Goal: Task Accomplishment & Management: Manage account settings

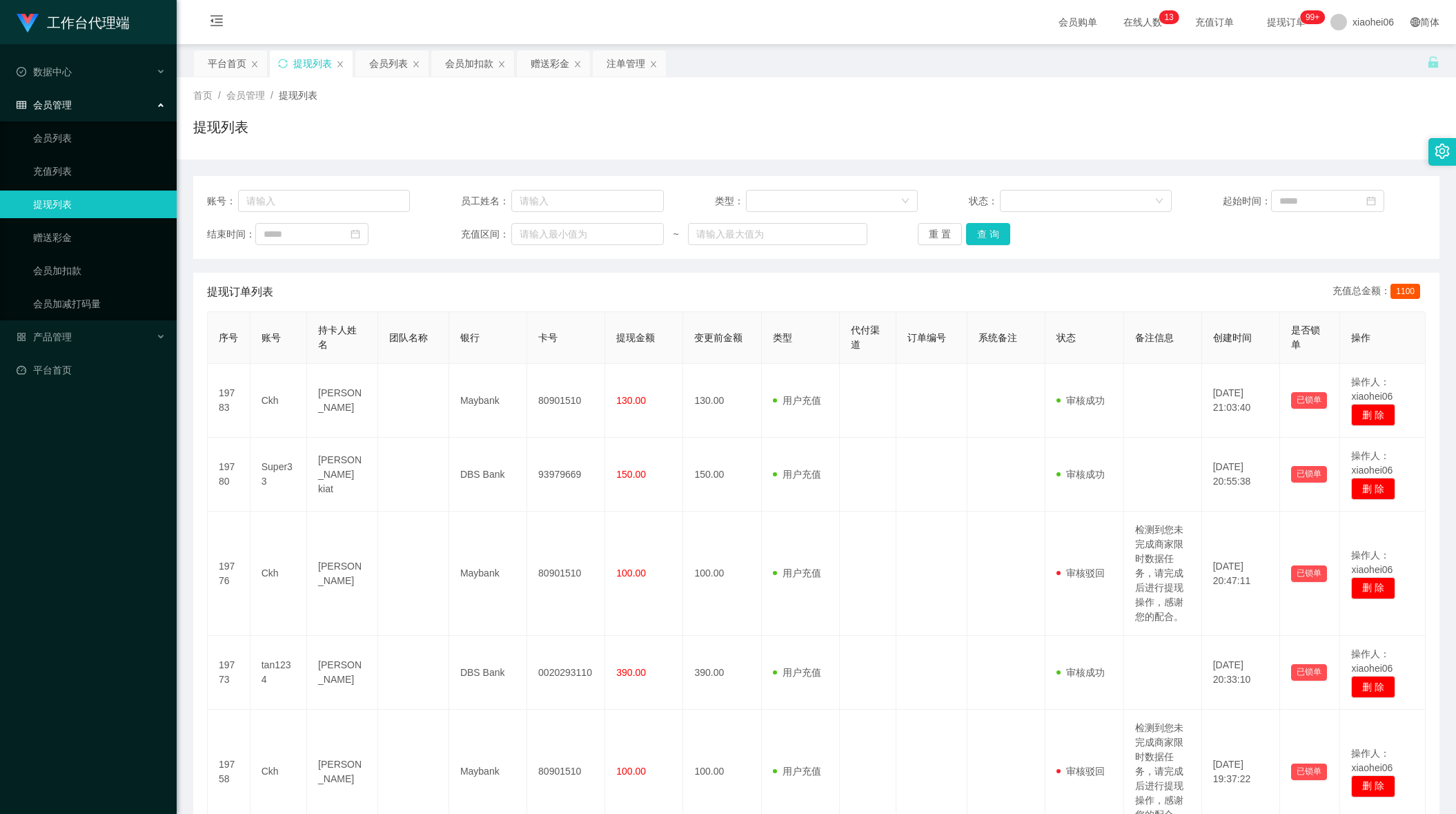
click at [470, 75] on div "会员加扣款" at bounding box center [469, 63] width 48 height 26
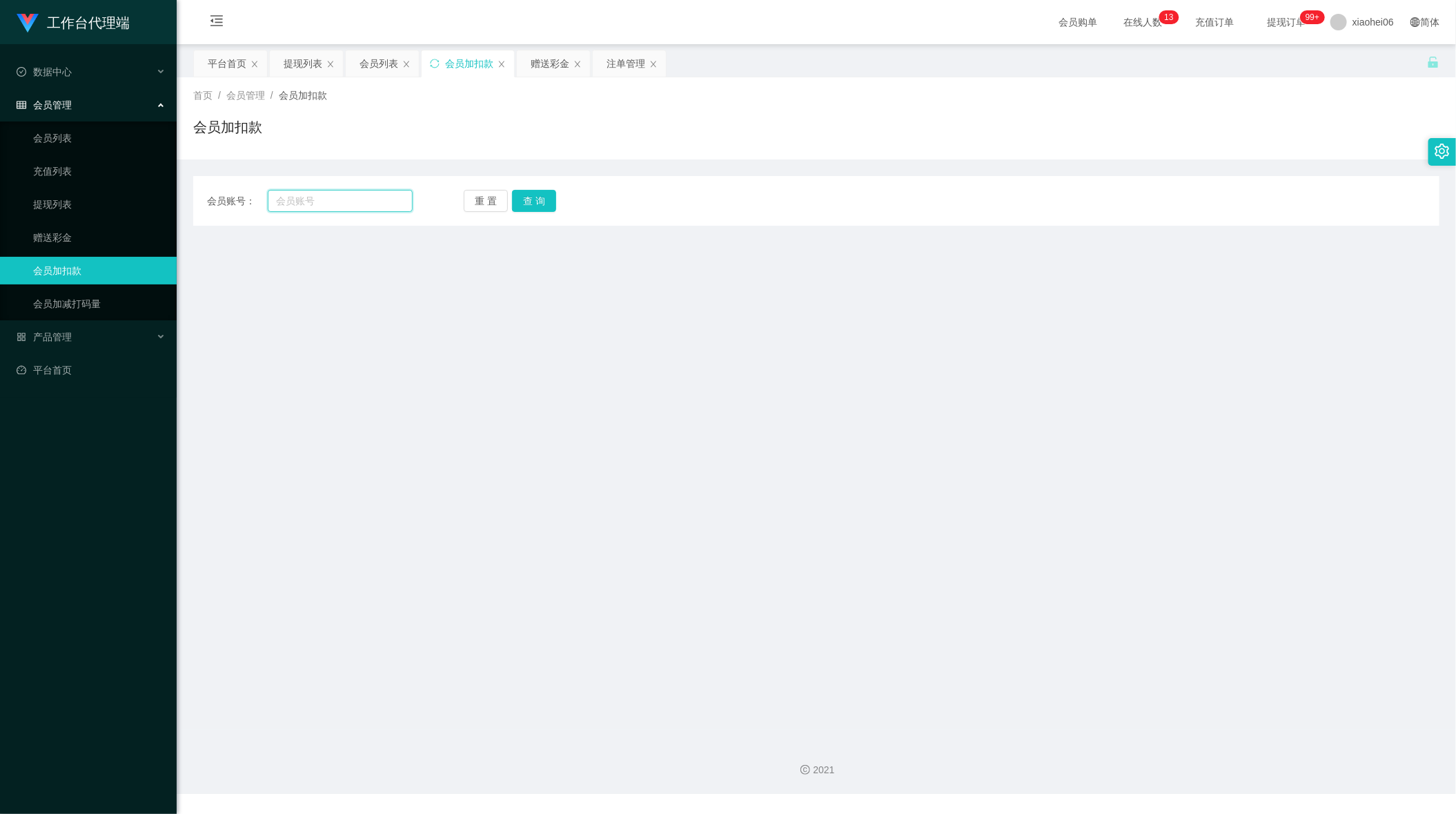
drag, startPoint x: 349, startPoint y: 195, endPoint x: 519, endPoint y: 215, distance: 171.2
click at [352, 198] on input "text" at bounding box center [340, 200] width 145 height 22
paste input "Patrick5675"
type input "Patrick5675"
click at [545, 207] on button "查 询" at bounding box center [534, 200] width 44 height 22
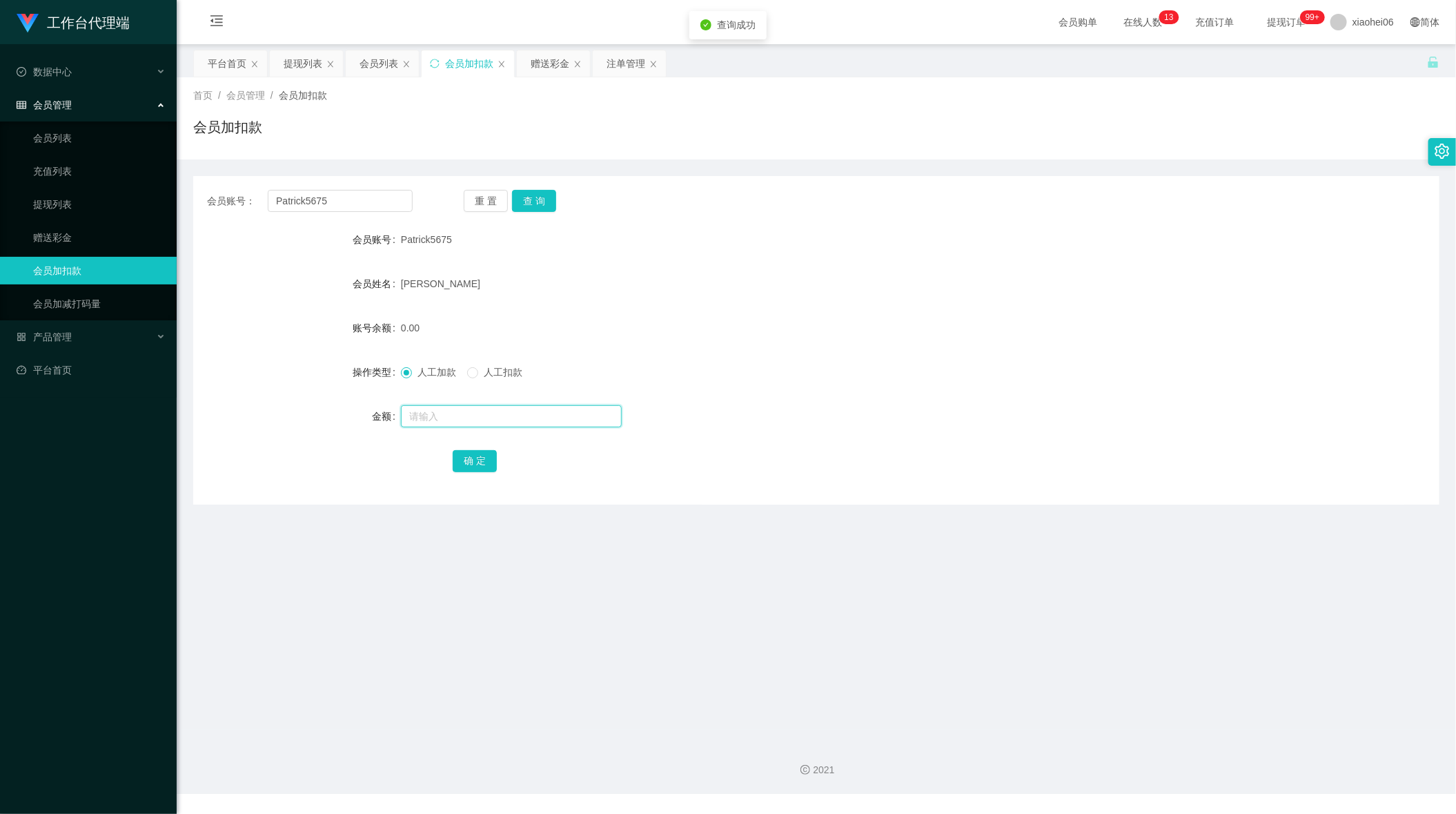
click at [479, 416] on input "text" at bounding box center [511, 416] width 221 height 22
type input "500"
click at [483, 468] on button "确 定" at bounding box center [475, 460] width 44 height 22
drag, startPoint x: 349, startPoint y: 194, endPoint x: 318, endPoint y: 210, distance: 34.9
click at [195, 214] on div "会员账号： Patrick5675 重 置 查 询 会员账号 Patrick5675 会员姓名 [PERSON_NAME] 账号余额 500.00 操作类型 …" at bounding box center [816, 340] width 1246 height 329
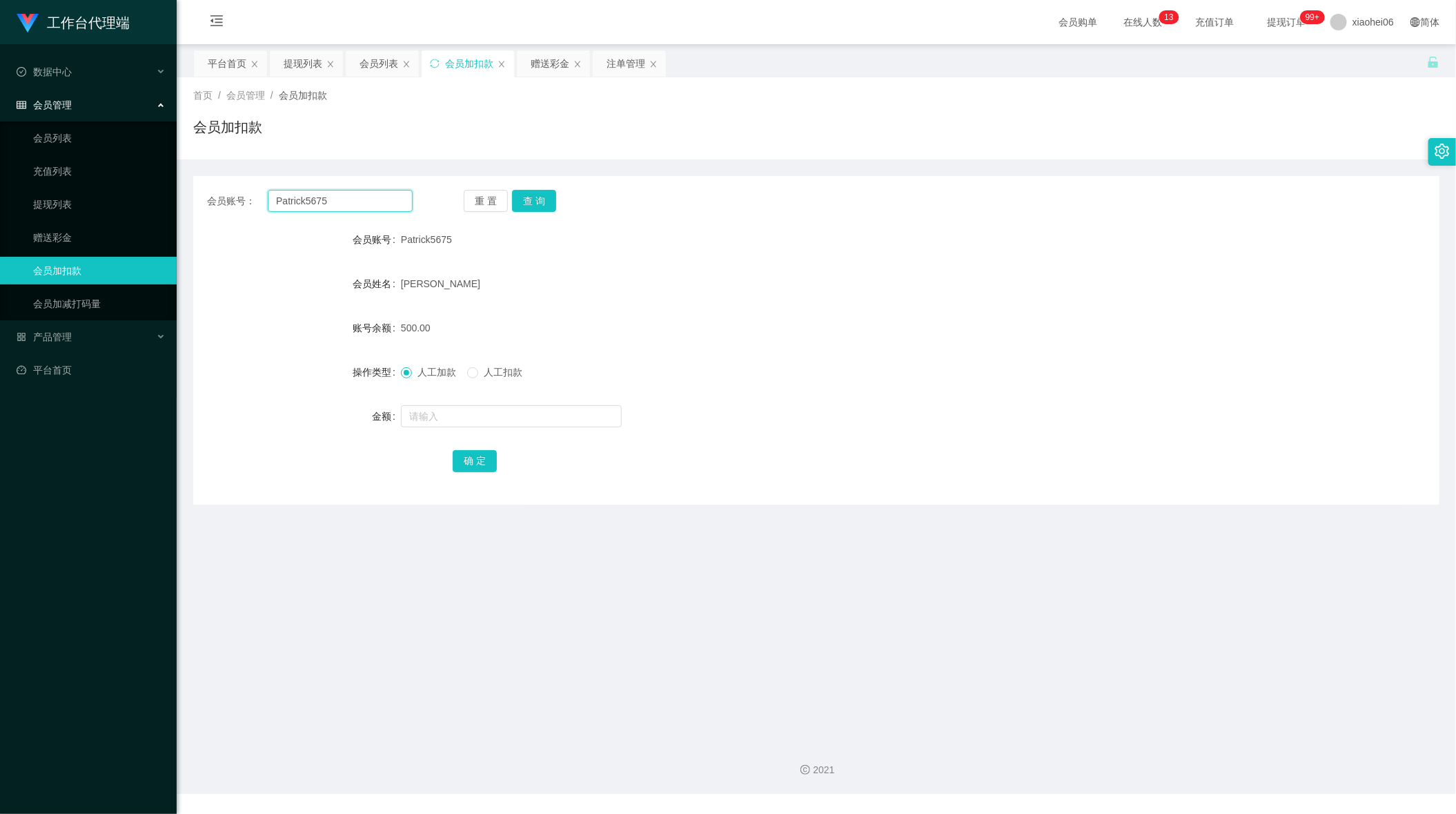
paste input "kyy"
type input "kyy"
click at [543, 198] on button "查 询" at bounding box center [534, 200] width 44 height 22
click at [527, 415] on input "text" at bounding box center [511, 416] width 221 height 22
type input "100"
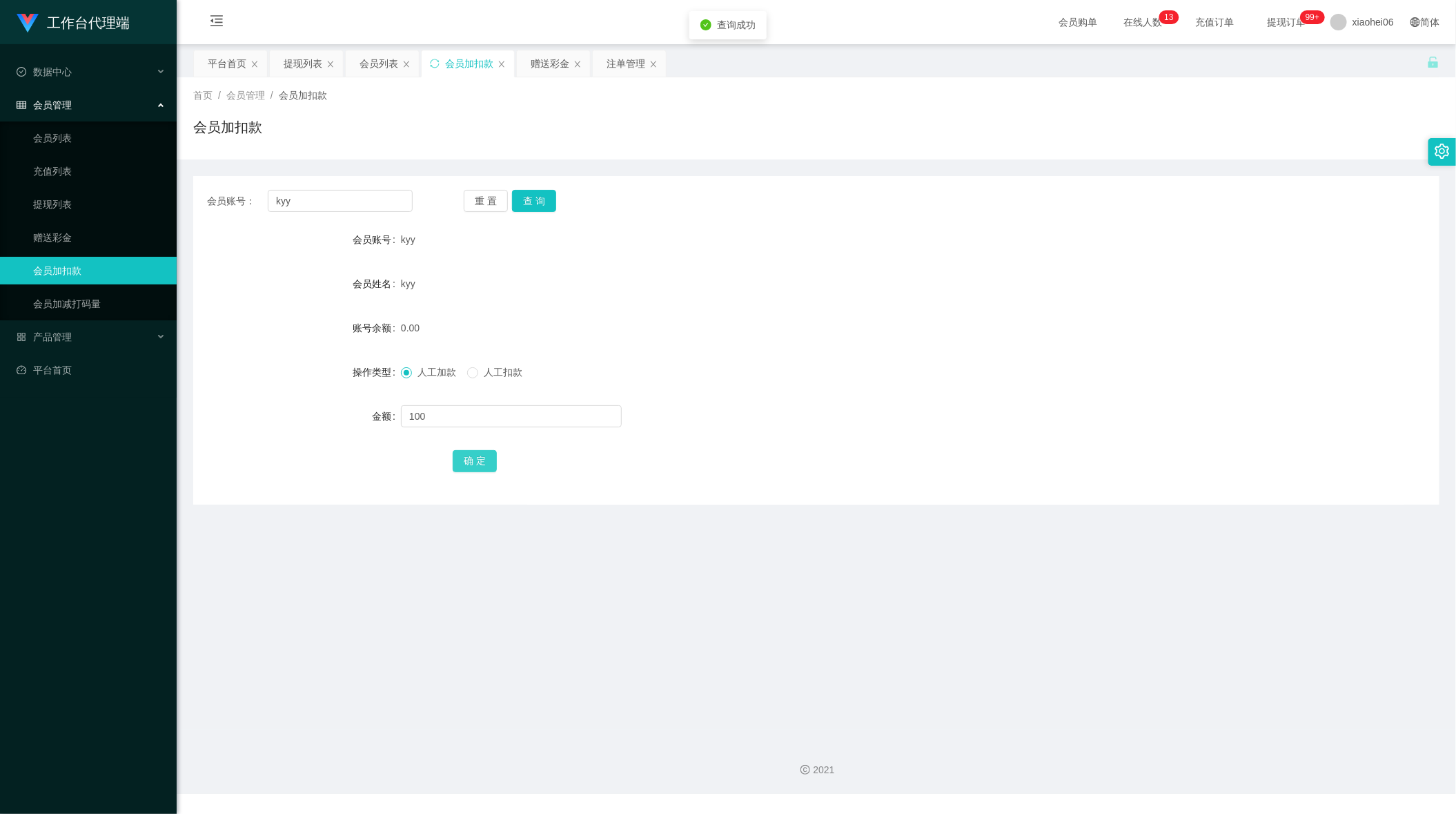
click at [486, 454] on button "确 定" at bounding box center [475, 460] width 44 height 22
click at [793, 315] on div "100.00" at bounding box center [764, 328] width 728 height 28
drag, startPoint x: 361, startPoint y: 207, endPoint x: 52, endPoint y: 181, distance: 310.1
click at [72, 182] on section "工作台代理端 数据中心 会员管理 会员列表 充值列表 提现列表 赠送彩金 会员加扣款 会员加减打码量 产品管理 平台首页 保存配置 重置配置 整体风格设置 主…" at bounding box center [728, 397] width 1456 height 794
paste input "2507wh"
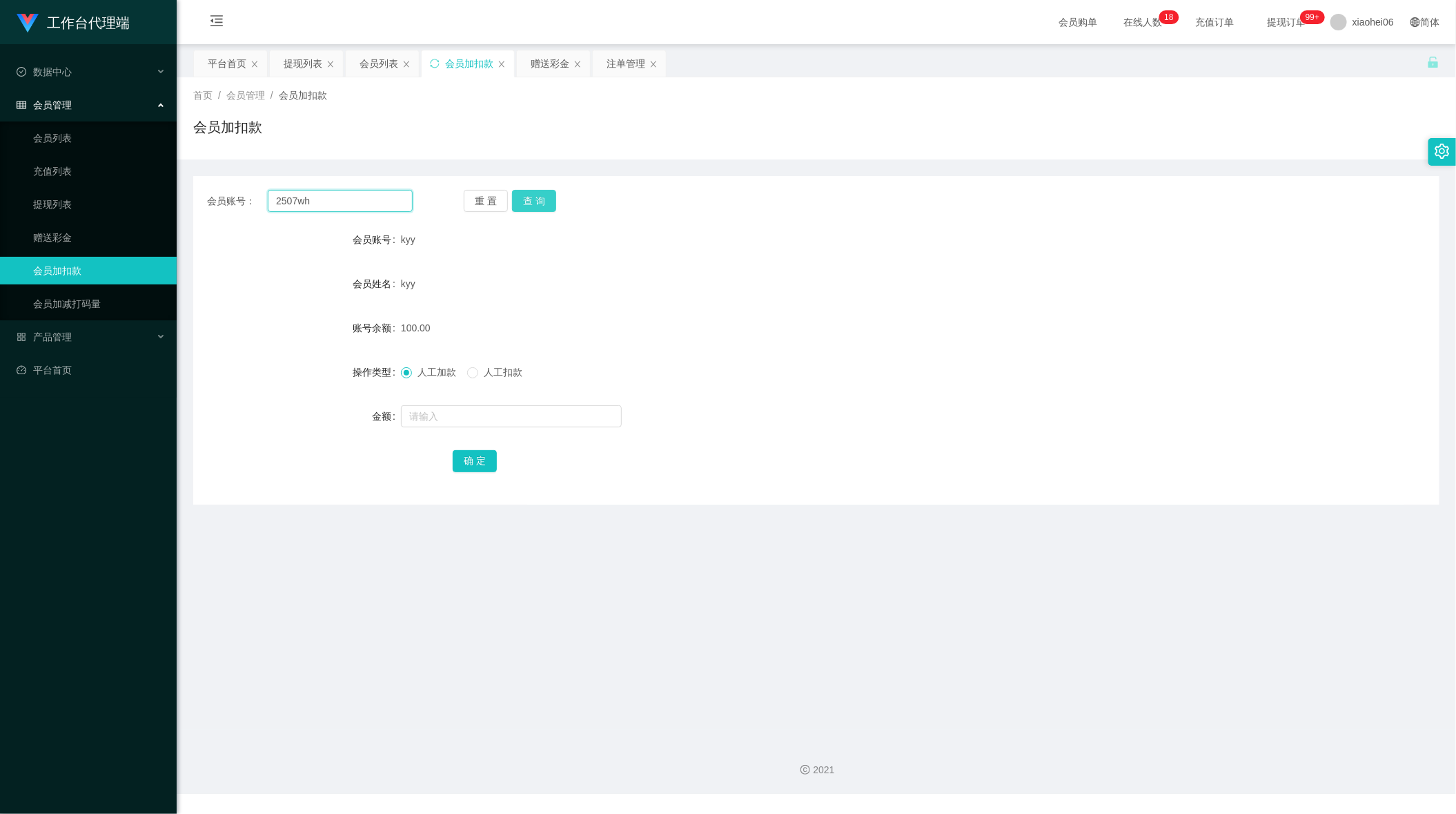
type input "2507wh"
click at [531, 203] on button "查 询" at bounding box center [534, 200] width 44 height 22
click at [520, 419] on input "text" at bounding box center [511, 416] width 221 height 22
type input "100"
click at [486, 475] on div "会员账号： 2507wh 重 置 查 询 会员账号 2507wh 会员姓名 账号余额 0.00 操作类型 人工加款 人工扣款 金额 100 确 定" at bounding box center [816, 340] width 1246 height 329
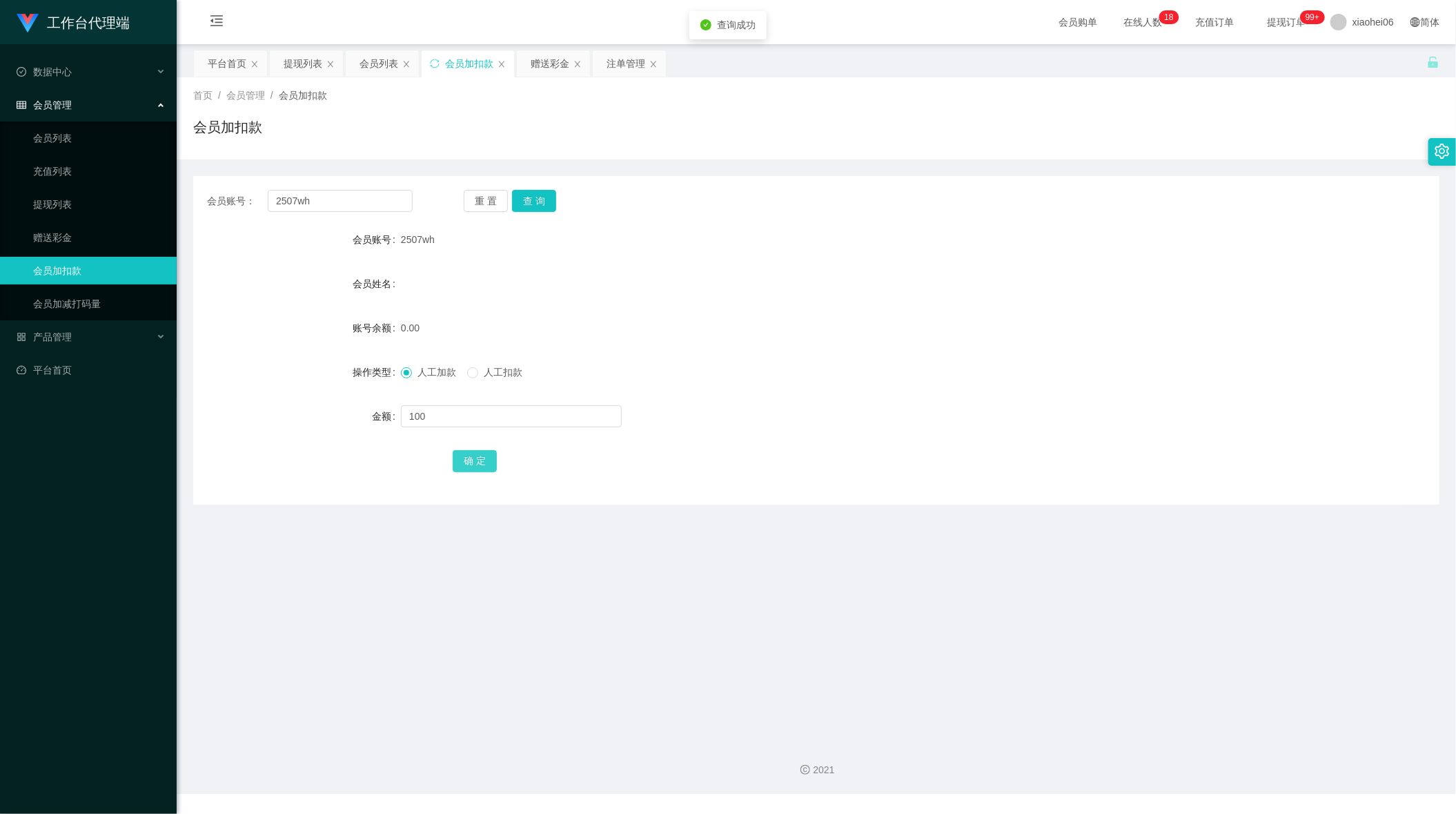
click at [479, 459] on button "确 定" at bounding box center [475, 460] width 44 height 22
drag, startPoint x: 953, startPoint y: 272, endPoint x: 1044, endPoint y: 176, distance: 132.3
click at [954, 272] on div "会员姓名" at bounding box center [816, 284] width 1246 height 28
click at [96, 332] on div "产品管理" at bounding box center [88, 337] width 176 height 28
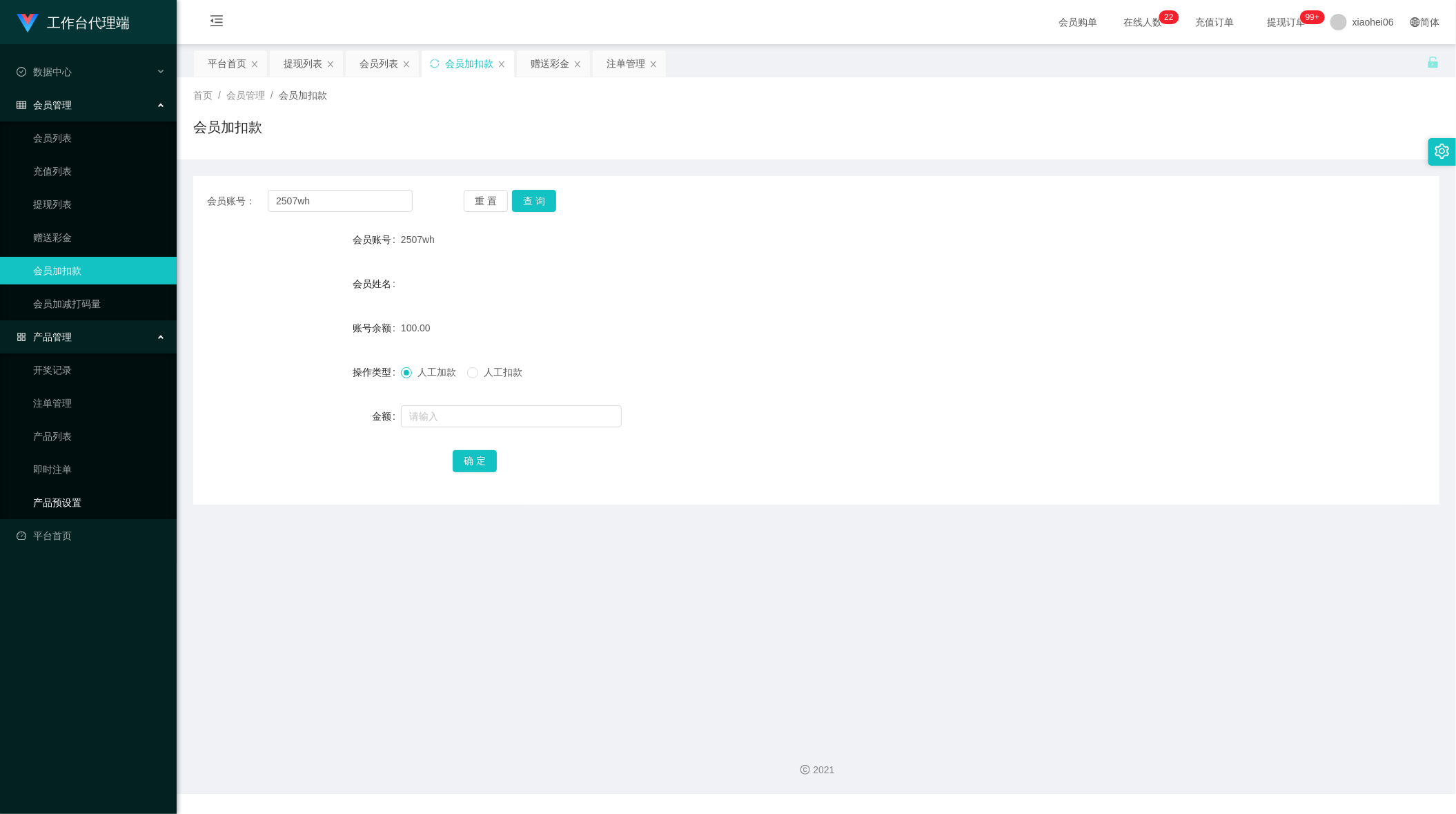
click at [93, 493] on link "产品预设置" at bounding box center [99, 503] width 133 height 28
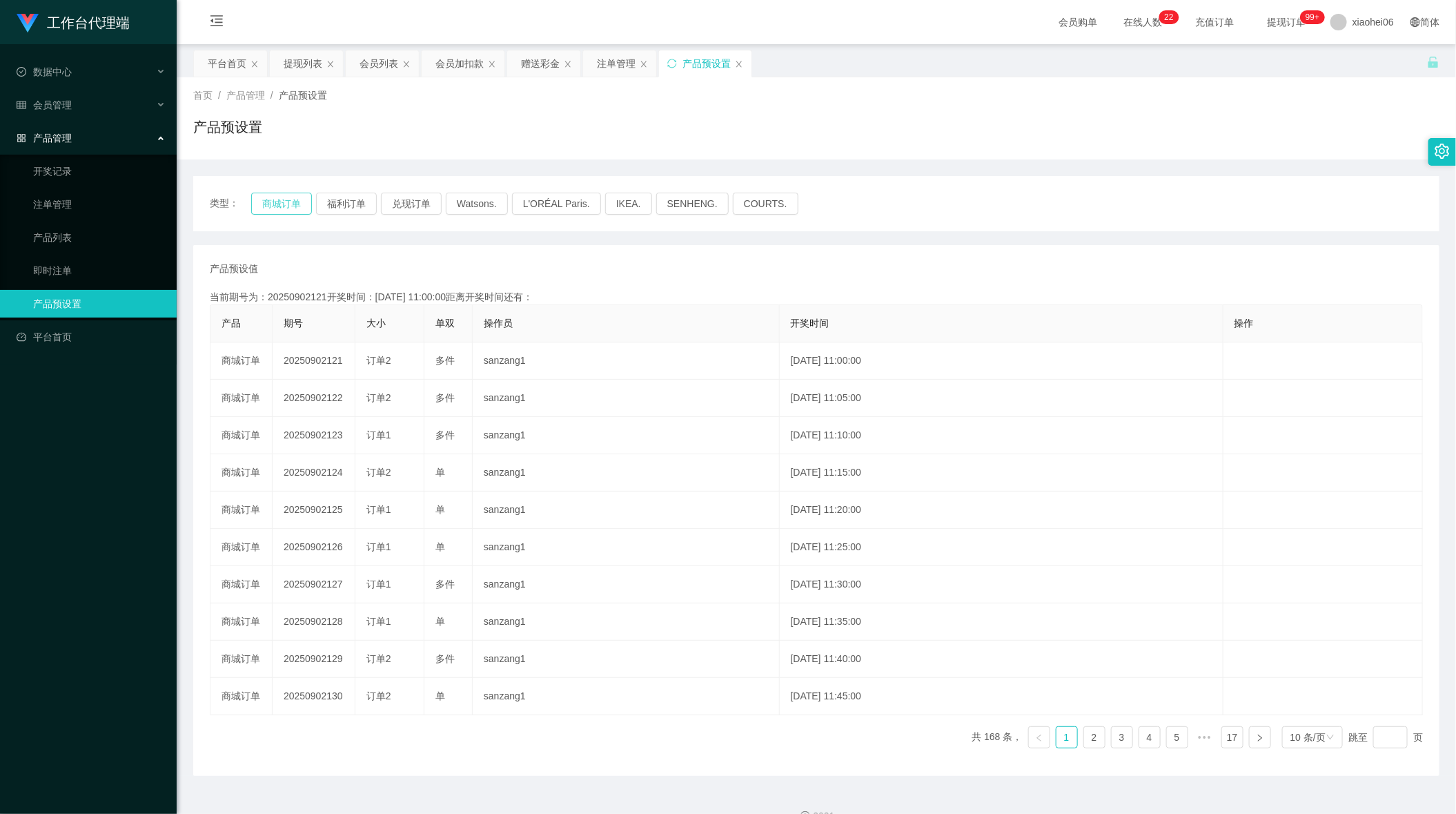
click at [299, 206] on button "商城订单" at bounding box center [281, 203] width 61 height 22
drag, startPoint x: 299, startPoint y: 206, endPoint x: 340, endPoint y: 194, distance: 42.7
click at [299, 206] on button "商城订单" at bounding box center [281, 203] width 61 height 22
click at [537, 84] on div "首页 / 产品管理 / 产品预设置 / 产品预设置" at bounding box center [816, 118] width 1280 height 82
click at [537, 80] on div "首页 / 产品管理 / 产品预设置 / 产品预设置" at bounding box center [816, 118] width 1280 height 82
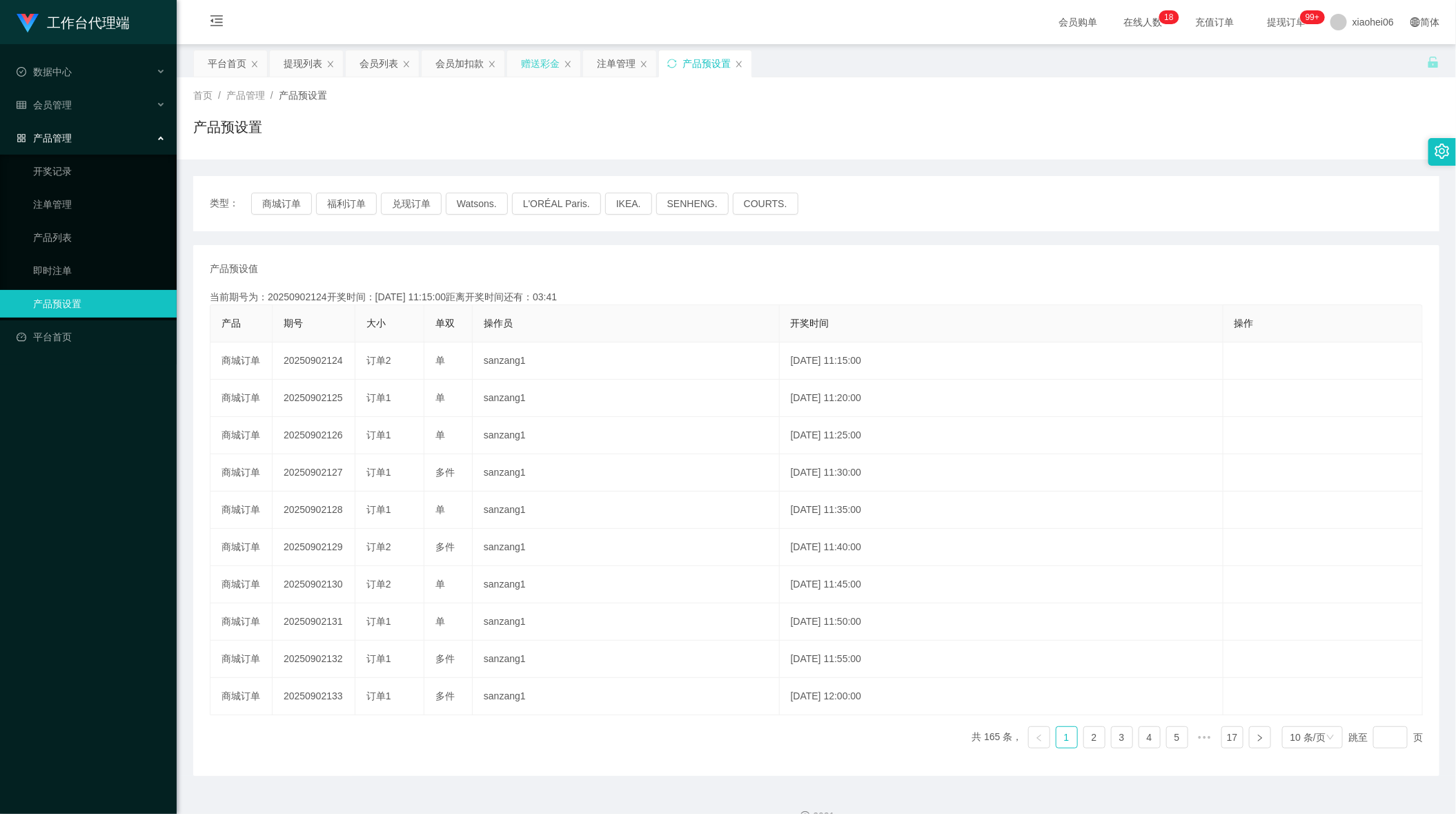
click at [537, 68] on div "赠送彩金" at bounding box center [541, 63] width 39 height 26
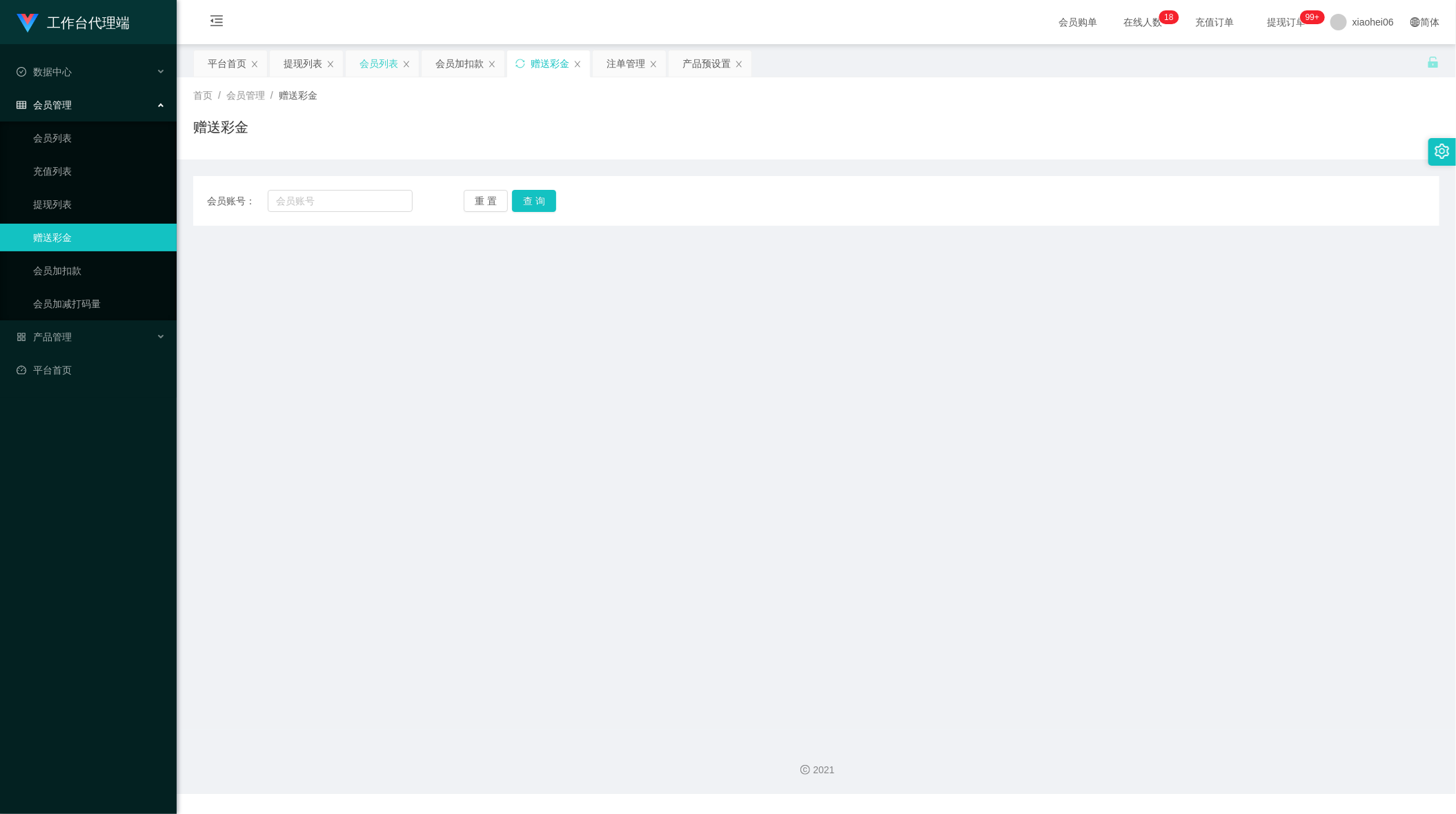
click at [367, 75] on div "会员列表" at bounding box center [379, 63] width 39 height 26
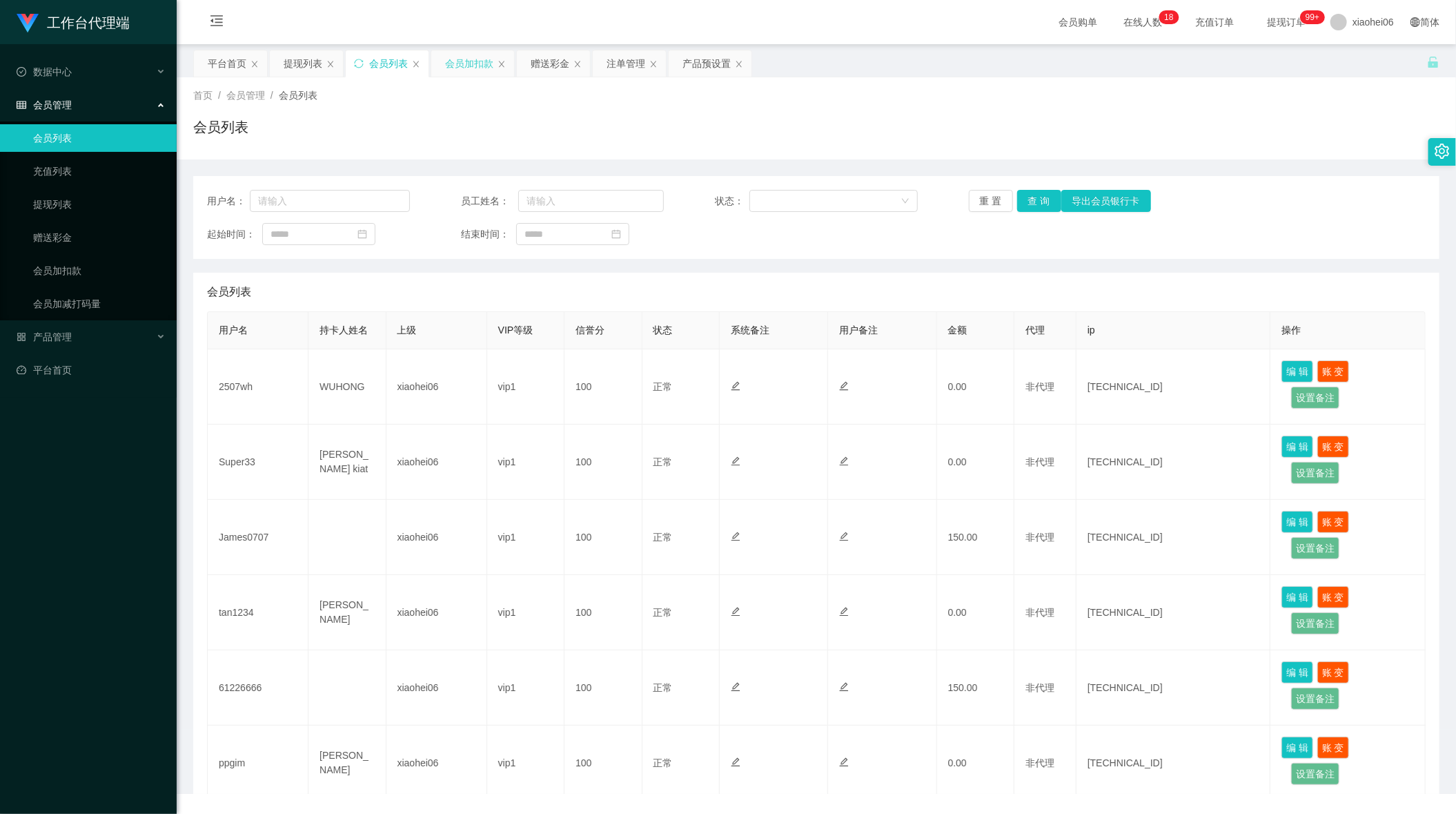
click at [463, 62] on div "会员加扣款" at bounding box center [469, 63] width 48 height 26
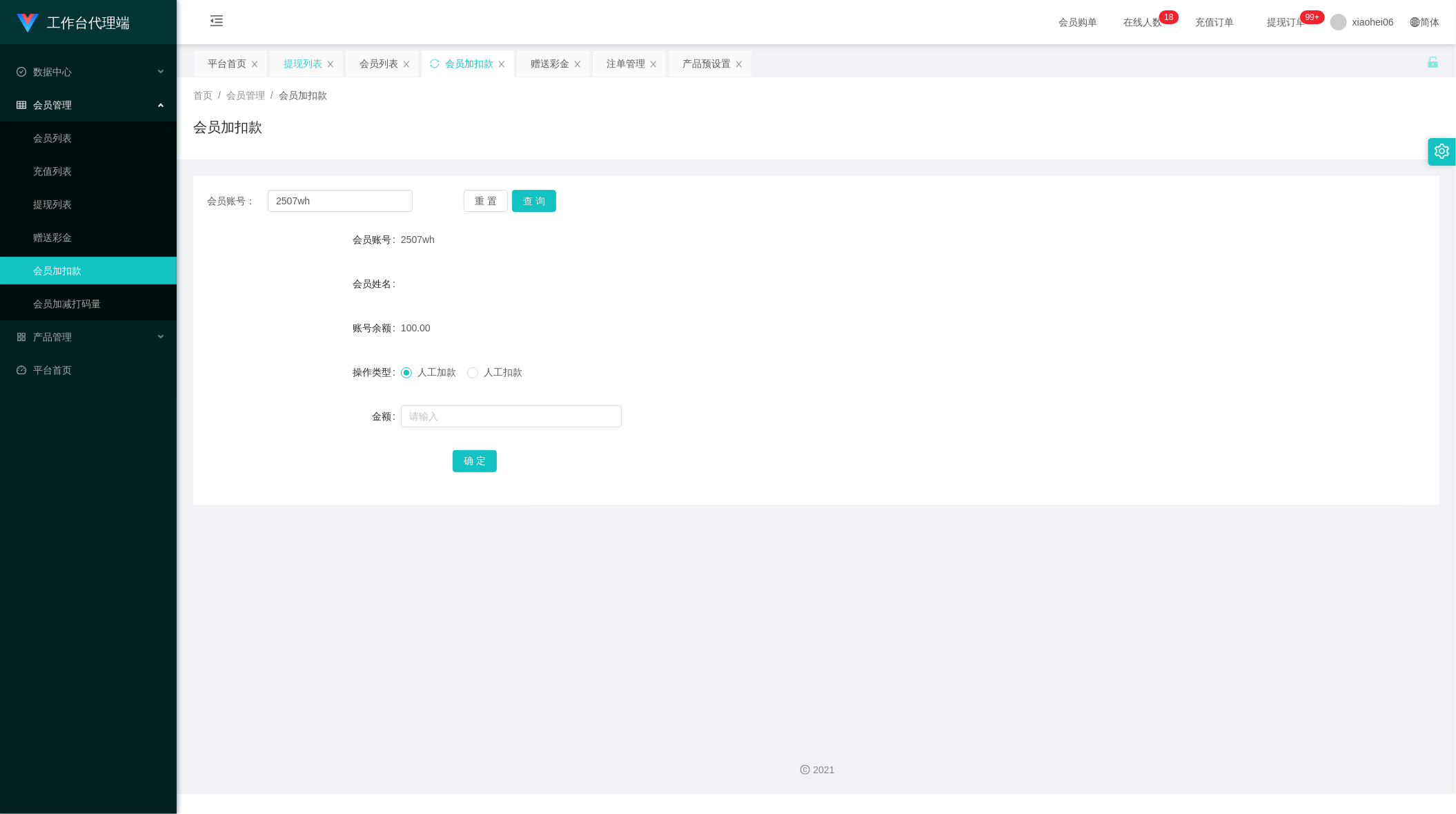
click at [297, 63] on div "提现列表" at bounding box center [303, 63] width 39 height 26
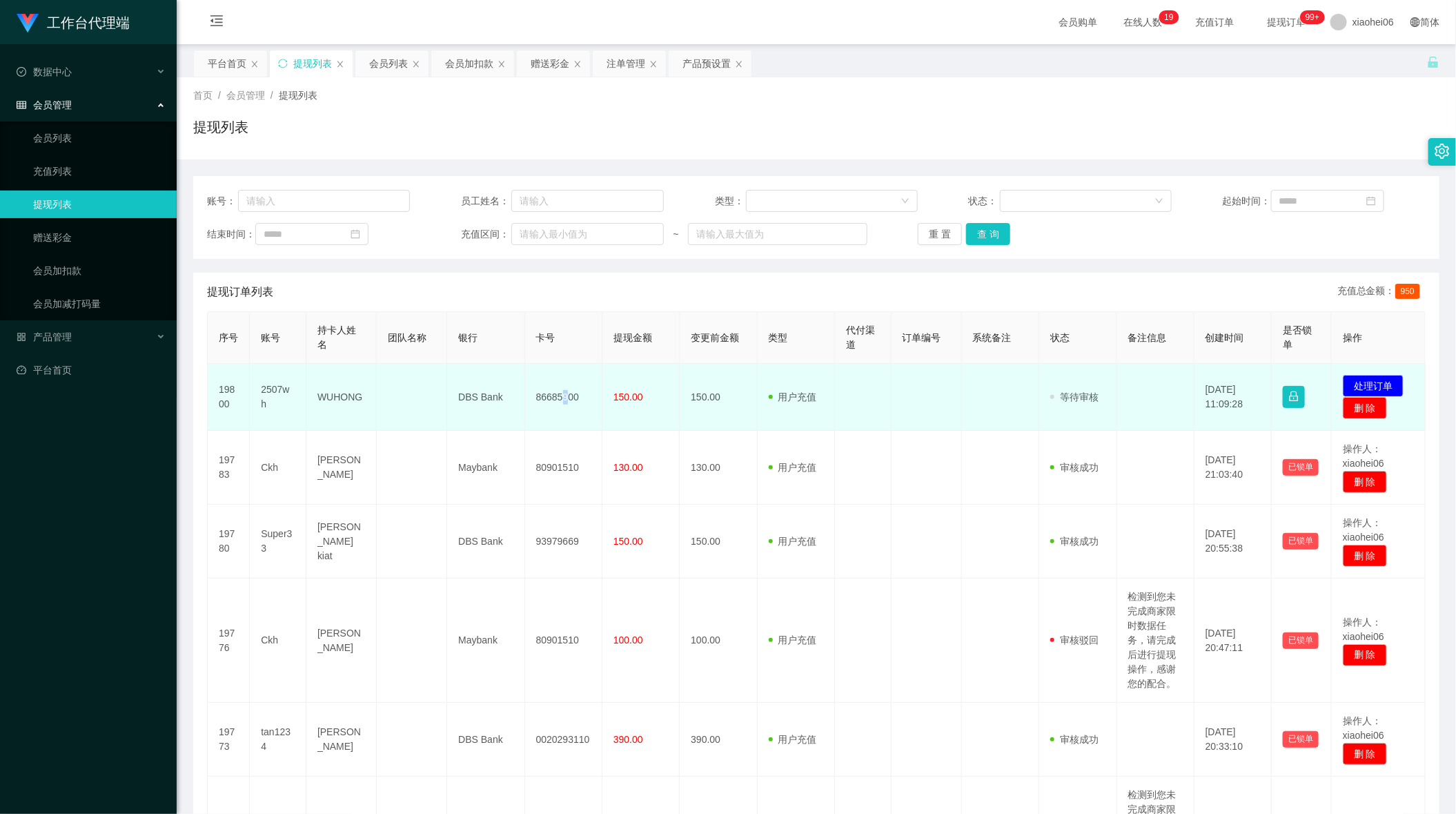
click at [561, 387] on td "86685900" at bounding box center [563, 397] width 77 height 67
click at [555, 394] on td "86685900" at bounding box center [563, 397] width 77 height 67
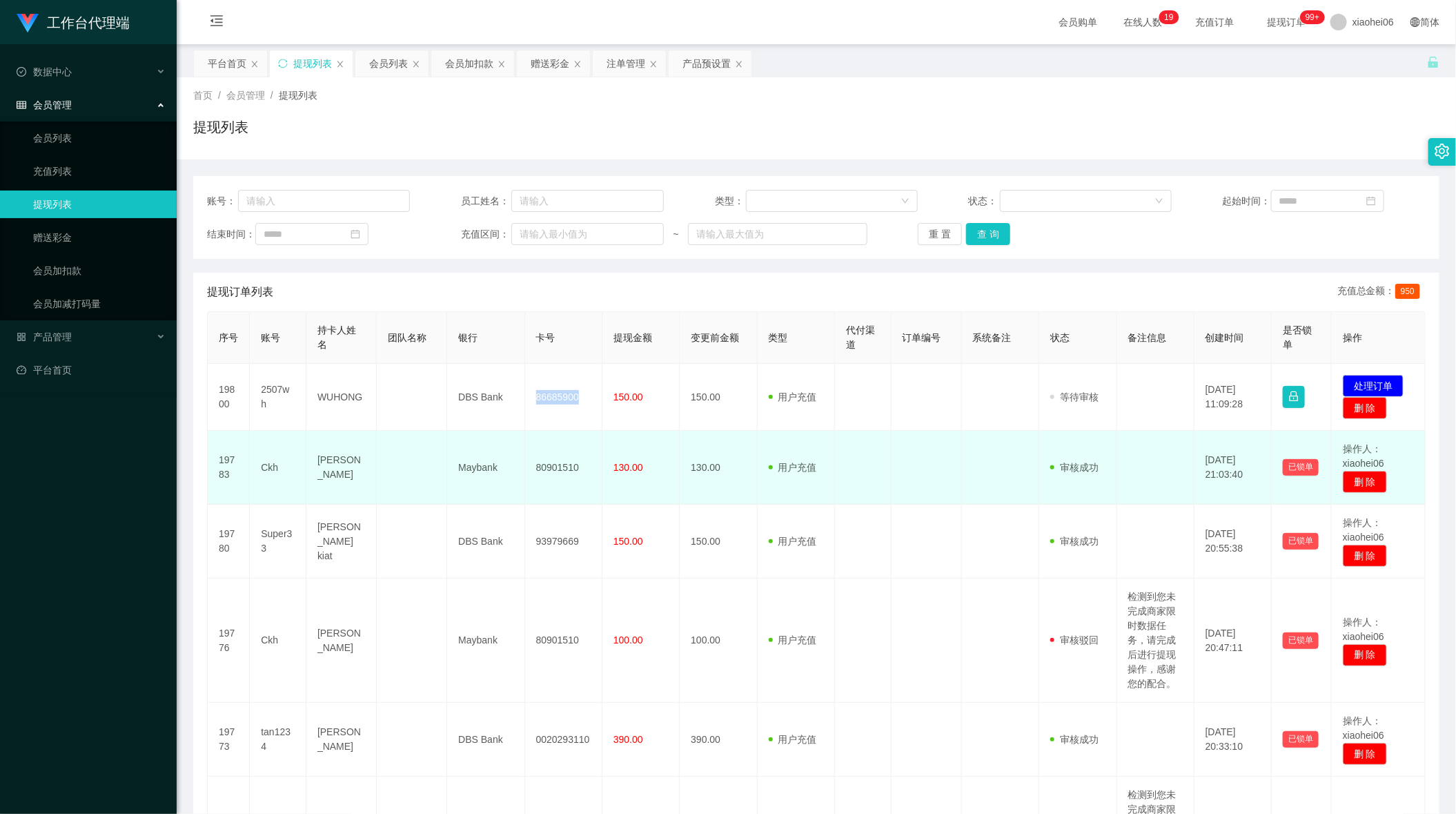
copy td "86685900"
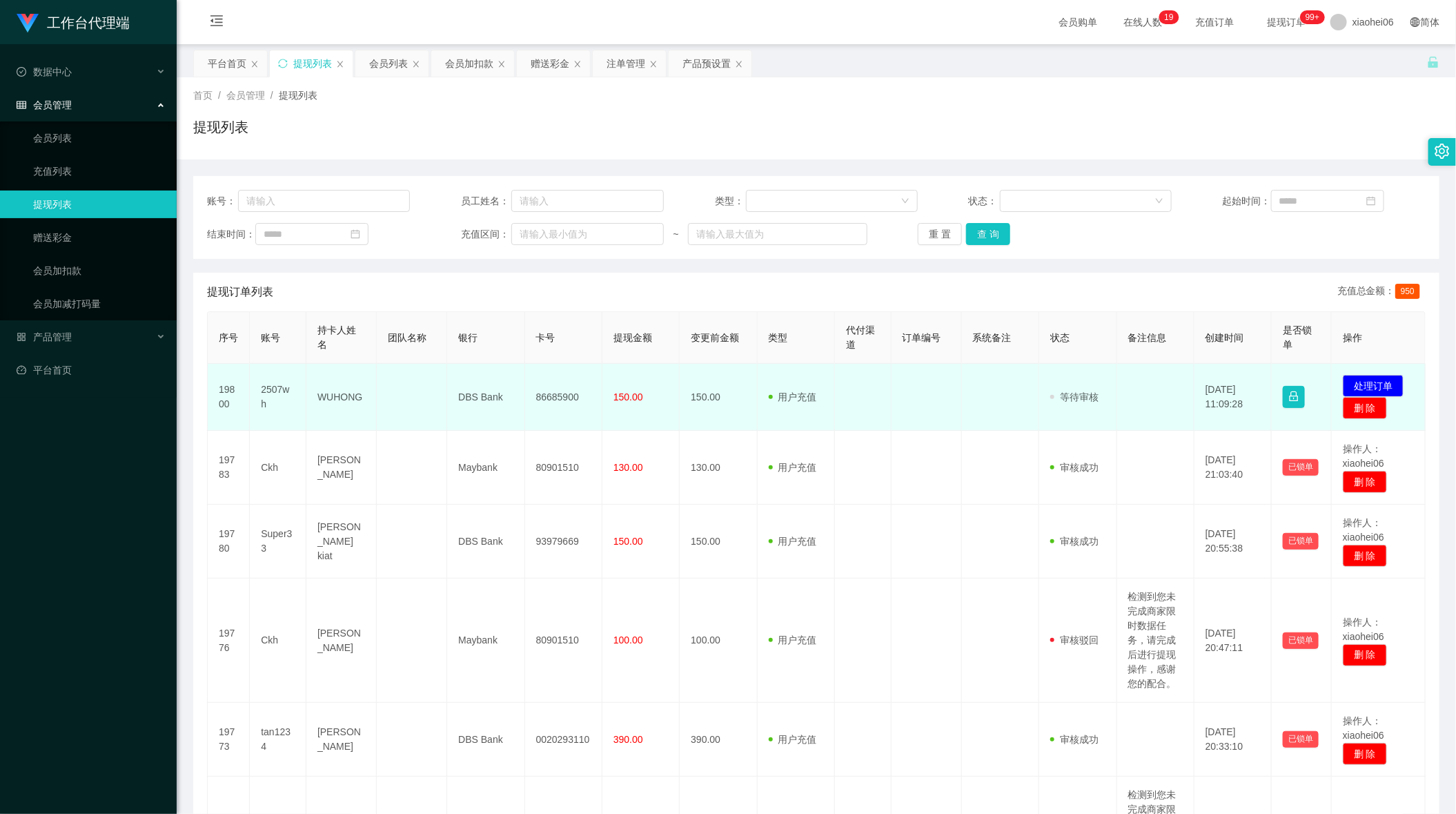
click at [313, 385] on td "WUHONG" at bounding box center [341, 397] width 71 height 67
click at [334, 392] on td "WUHONG" at bounding box center [341, 397] width 71 height 67
click at [334, 394] on td "WUHONG" at bounding box center [341, 397] width 71 height 67
click at [559, 392] on td "86685900" at bounding box center [563, 397] width 77 height 67
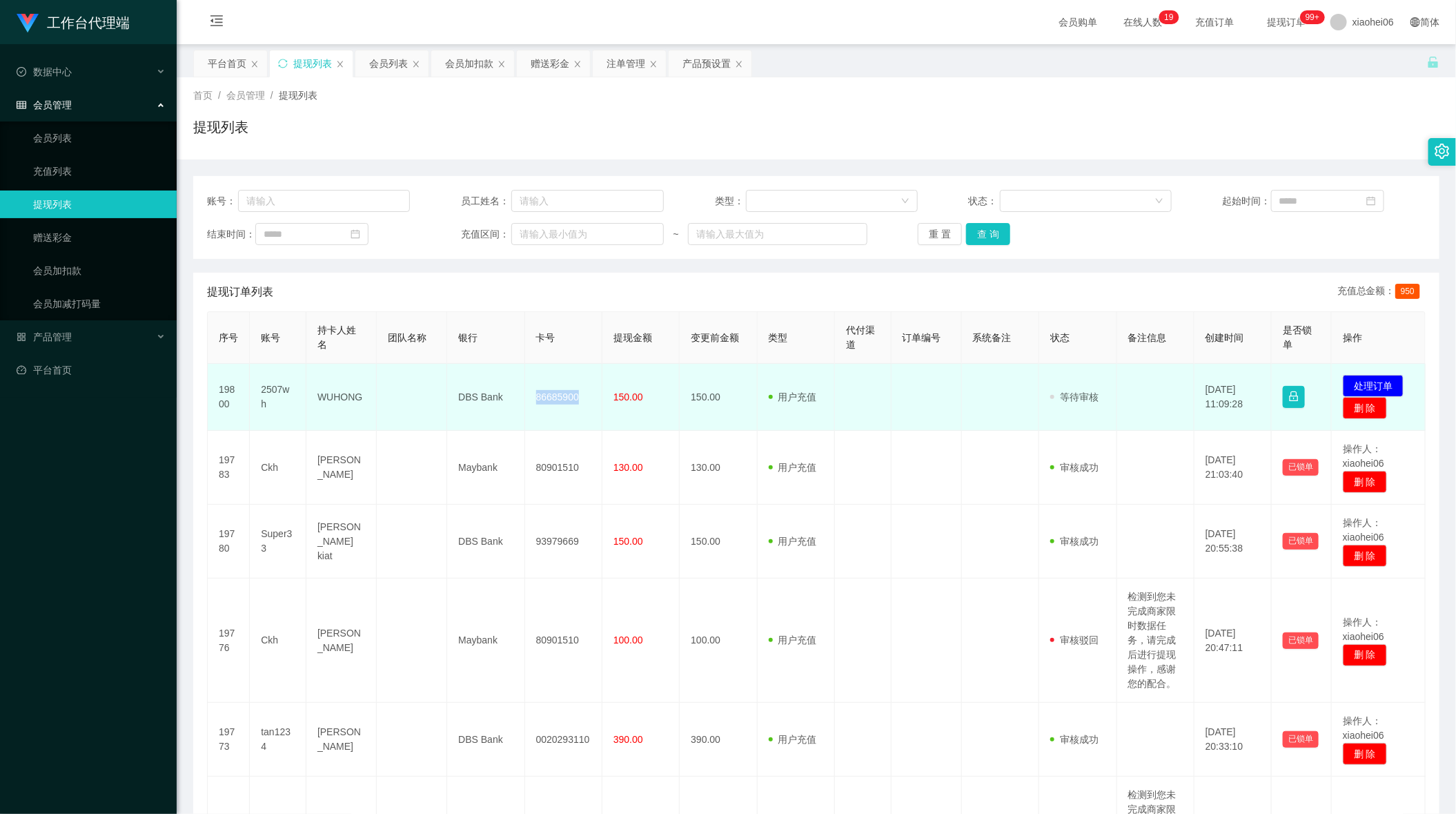
copy td "86685900"
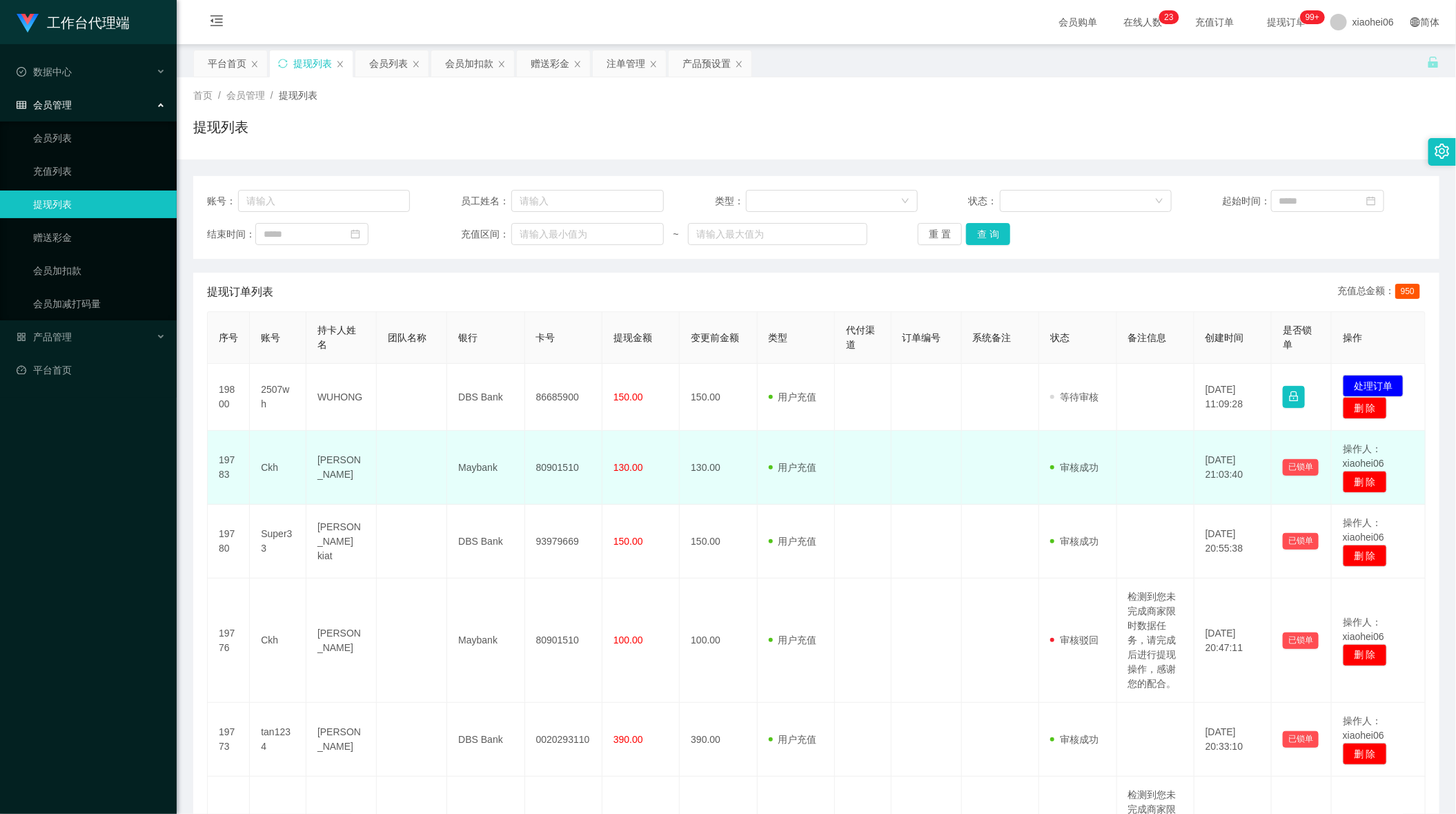
click at [914, 432] on td at bounding box center [927, 468] width 71 height 74
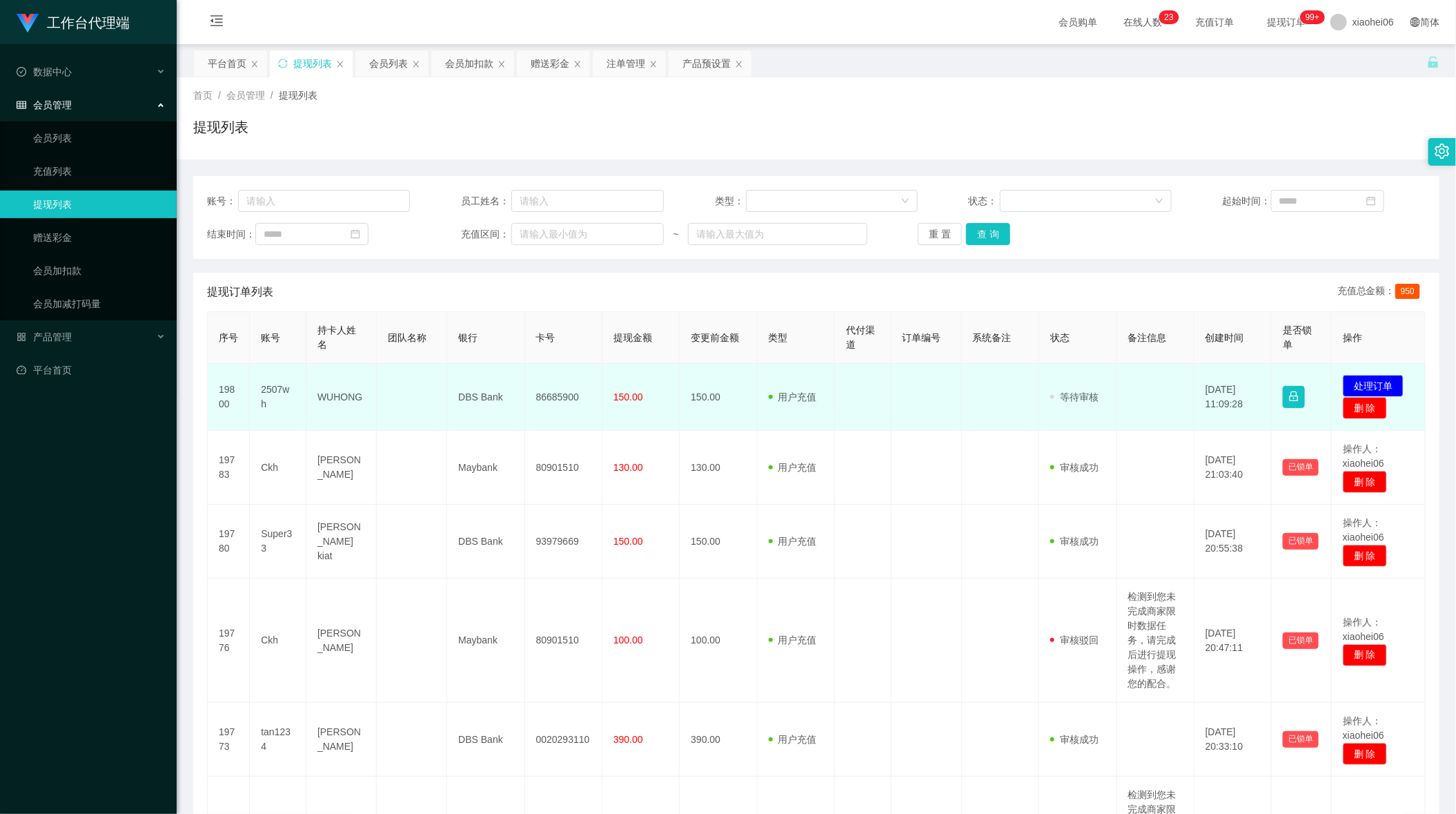
click at [566, 394] on td "86685900" at bounding box center [563, 397] width 77 height 67
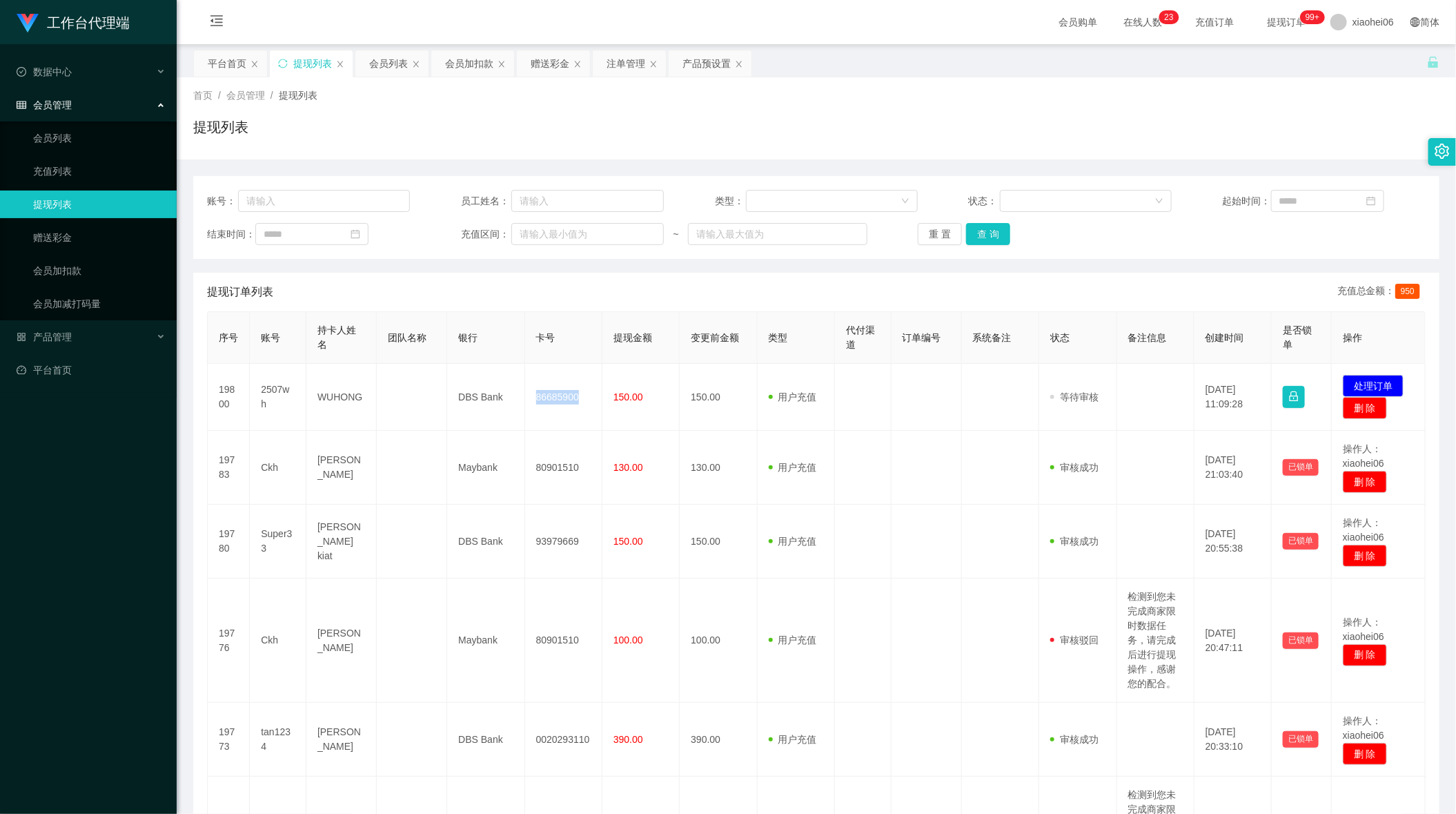
copy td "86685900"
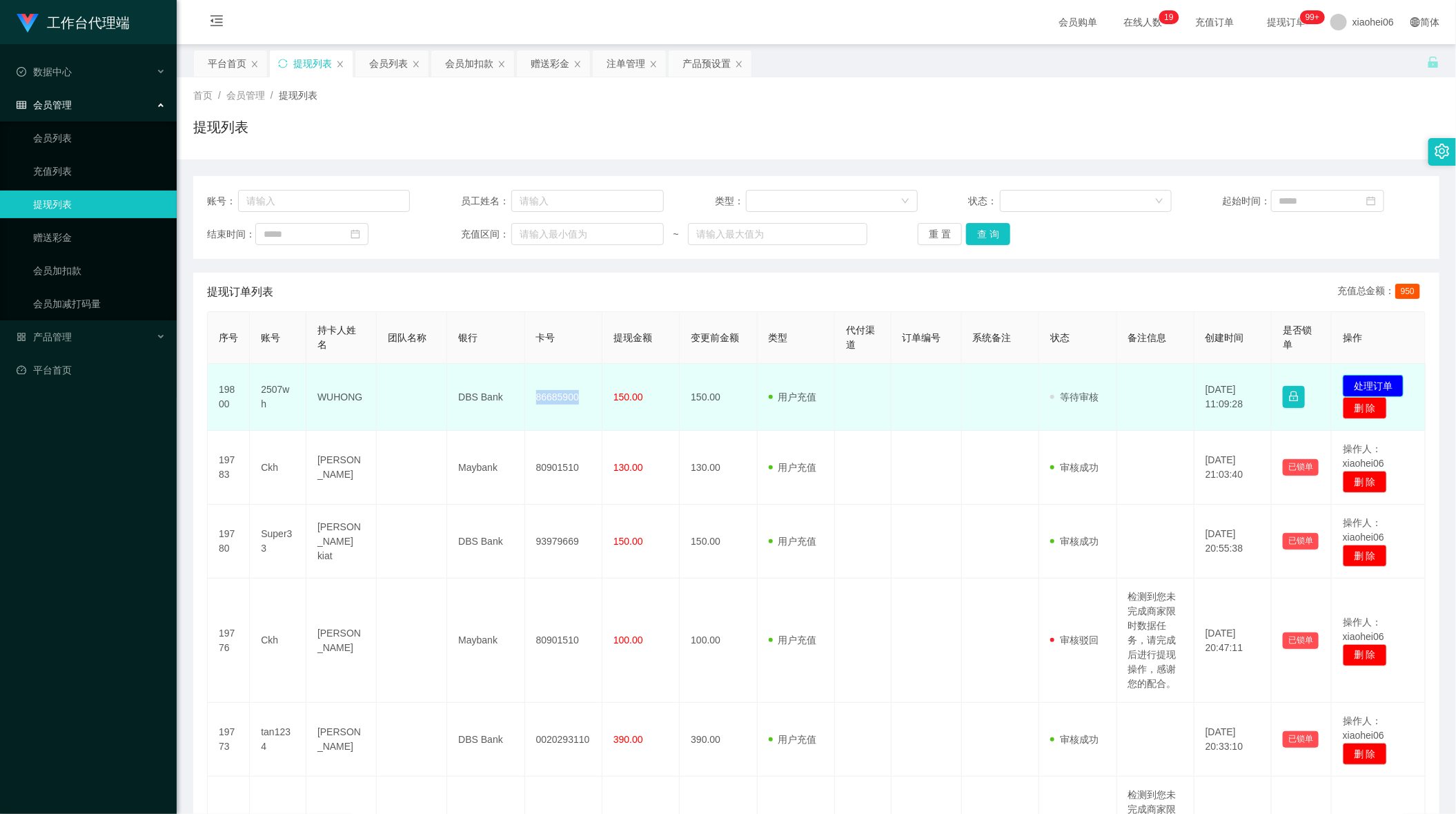
click at [1381, 376] on button "处理订单" at bounding box center [1373, 385] width 61 height 22
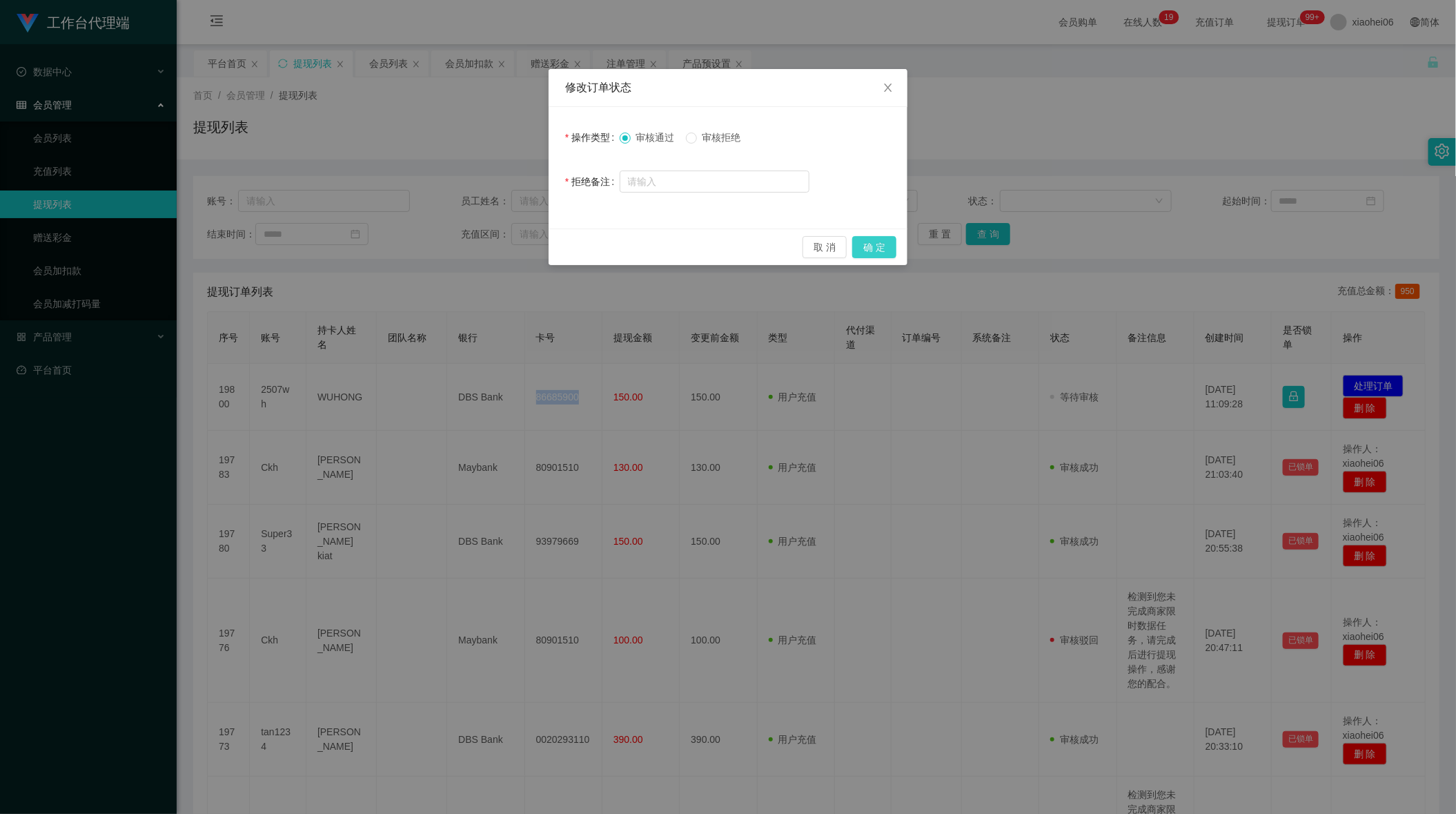
click at [875, 239] on button "确 定" at bounding box center [874, 246] width 44 height 22
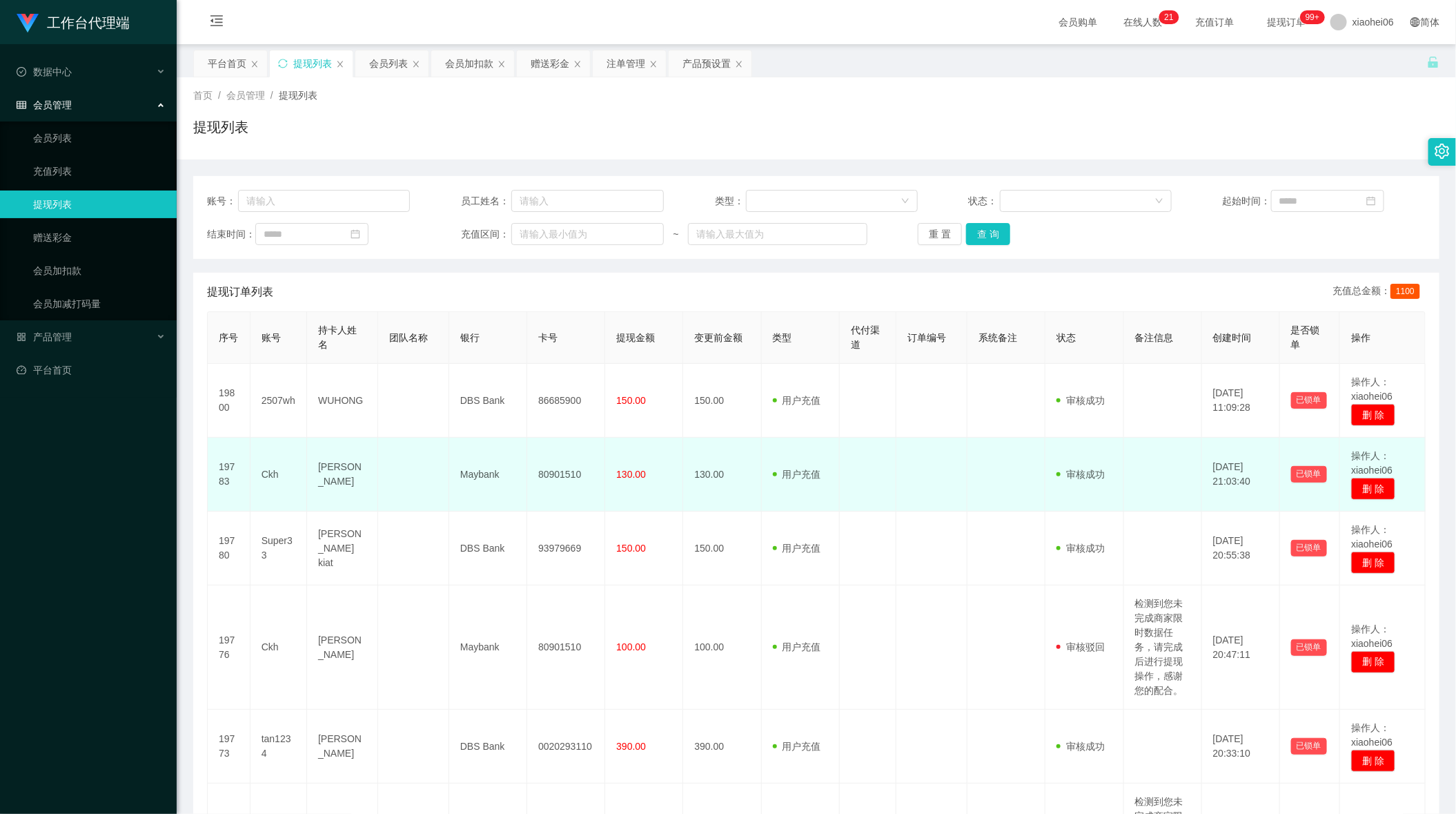
click at [811, 464] on td "用户充值 人工扣款" at bounding box center [801, 474] width 78 height 74
